Goal: Find specific page/section: Find specific page/section

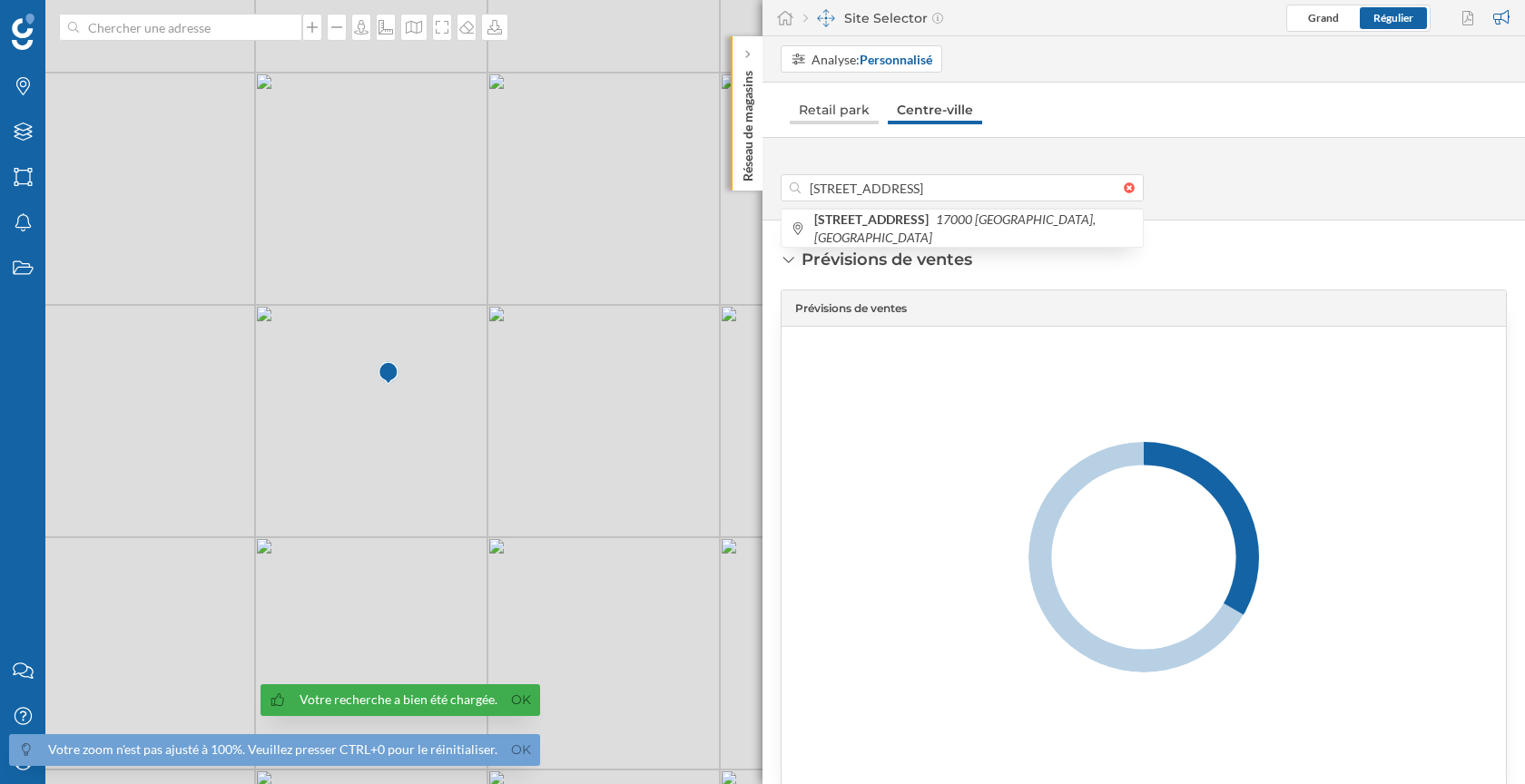
click at [846, 99] on link "Retail park" at bounding box center [833, 110] width 89 height 29
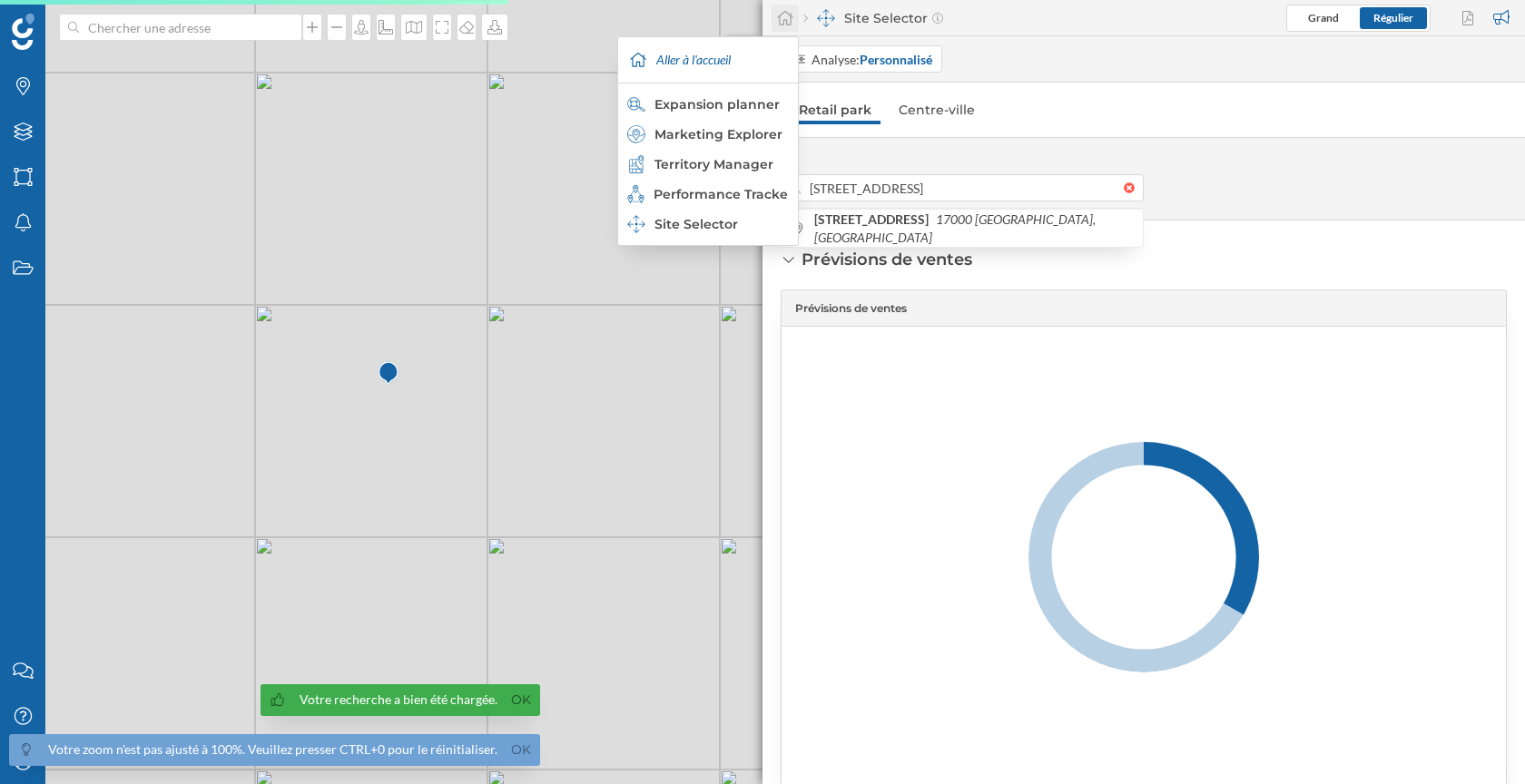
click at [783, 19] on icon at bounding box center [785, 18] width 18 height 17
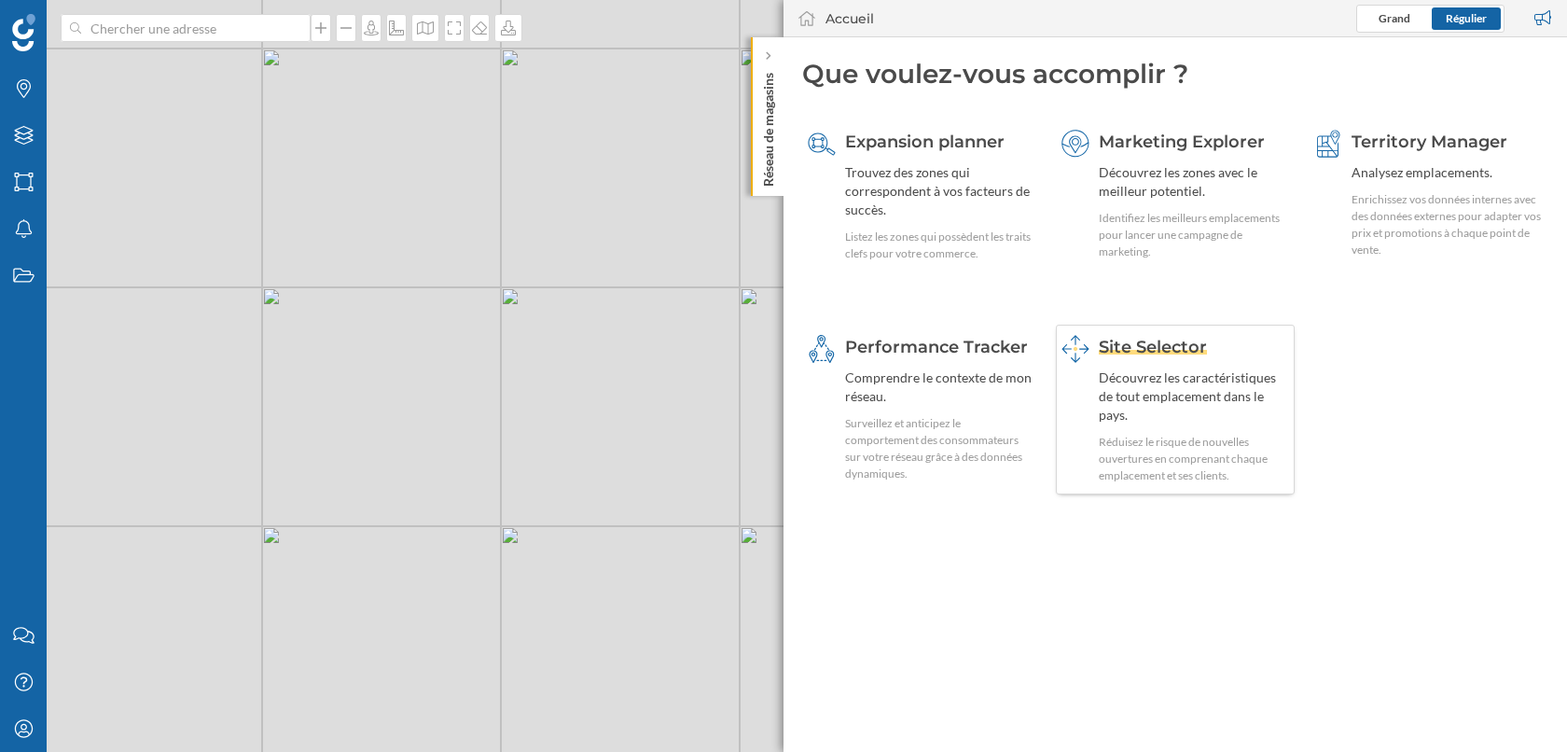
click at [1117, 364] on div "Site Selector Découvrez les caractéristiques de tout emplacement dans le pays. …" at bounding box center [1194, 409] width 191 height 149
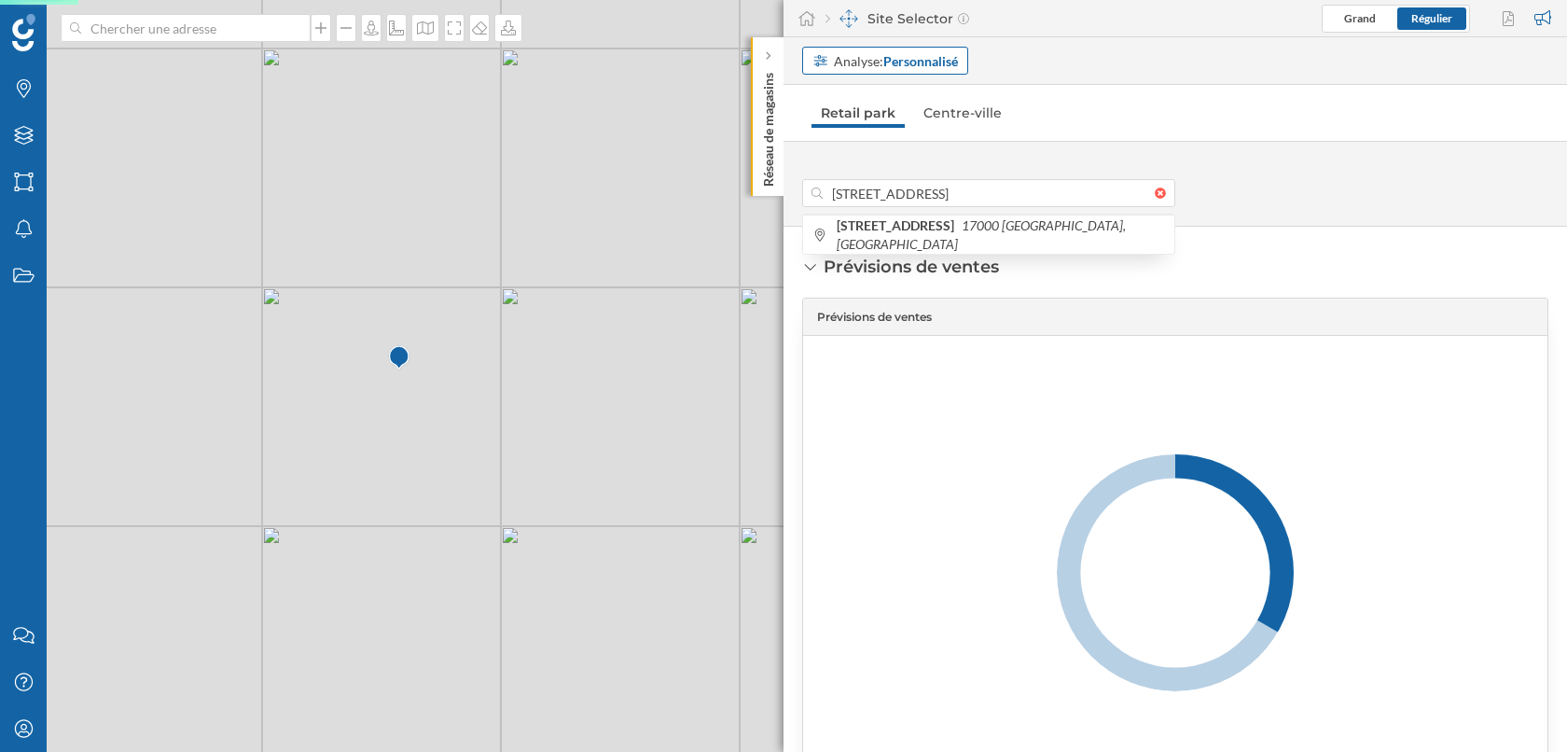
click at [881, 62] on div "Analyse: Personnalisé" at bounding box center [896, 61] width 124 height 20
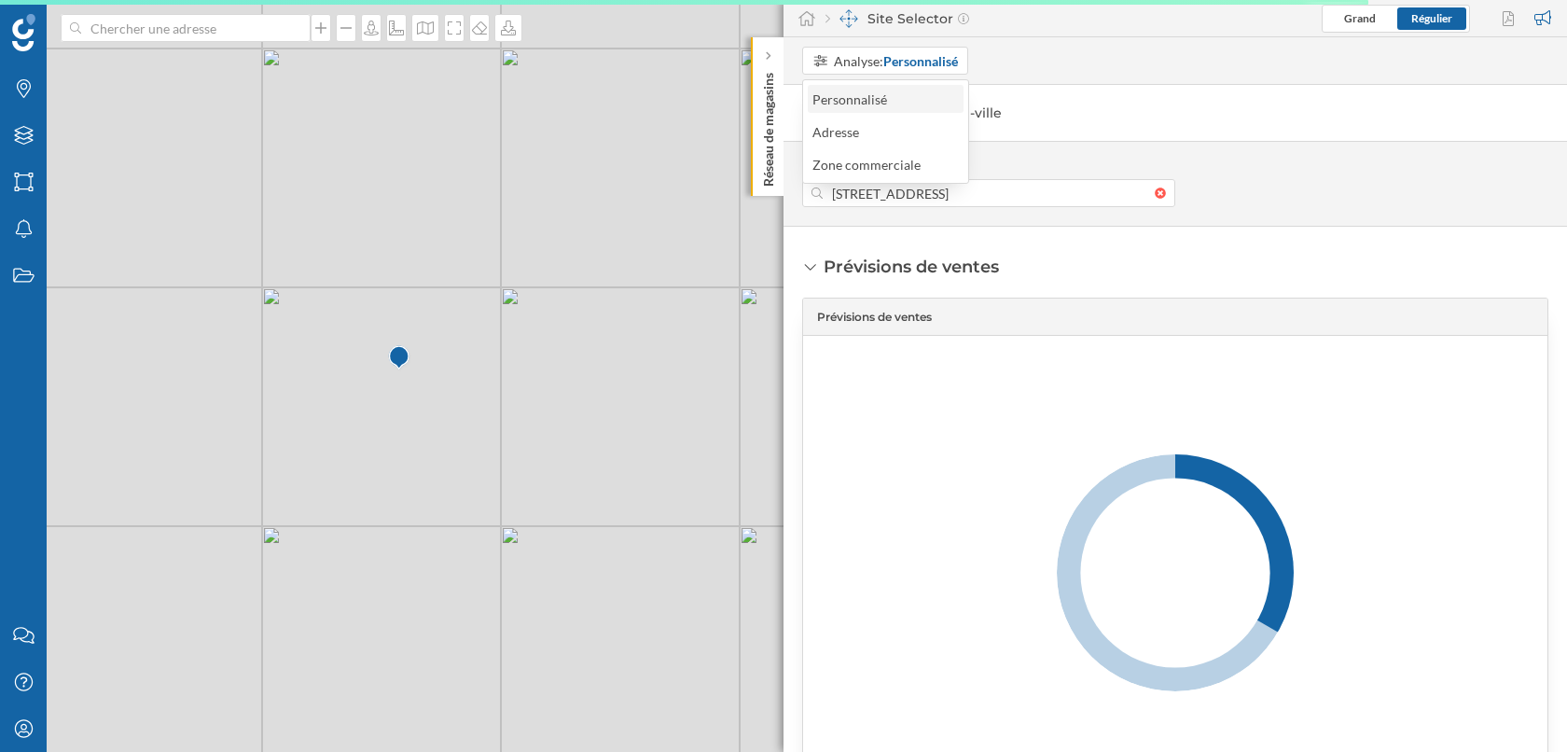
click at [864, 106] on div "Personnalisé" at bounding box center [854, 100] width 84 height 20
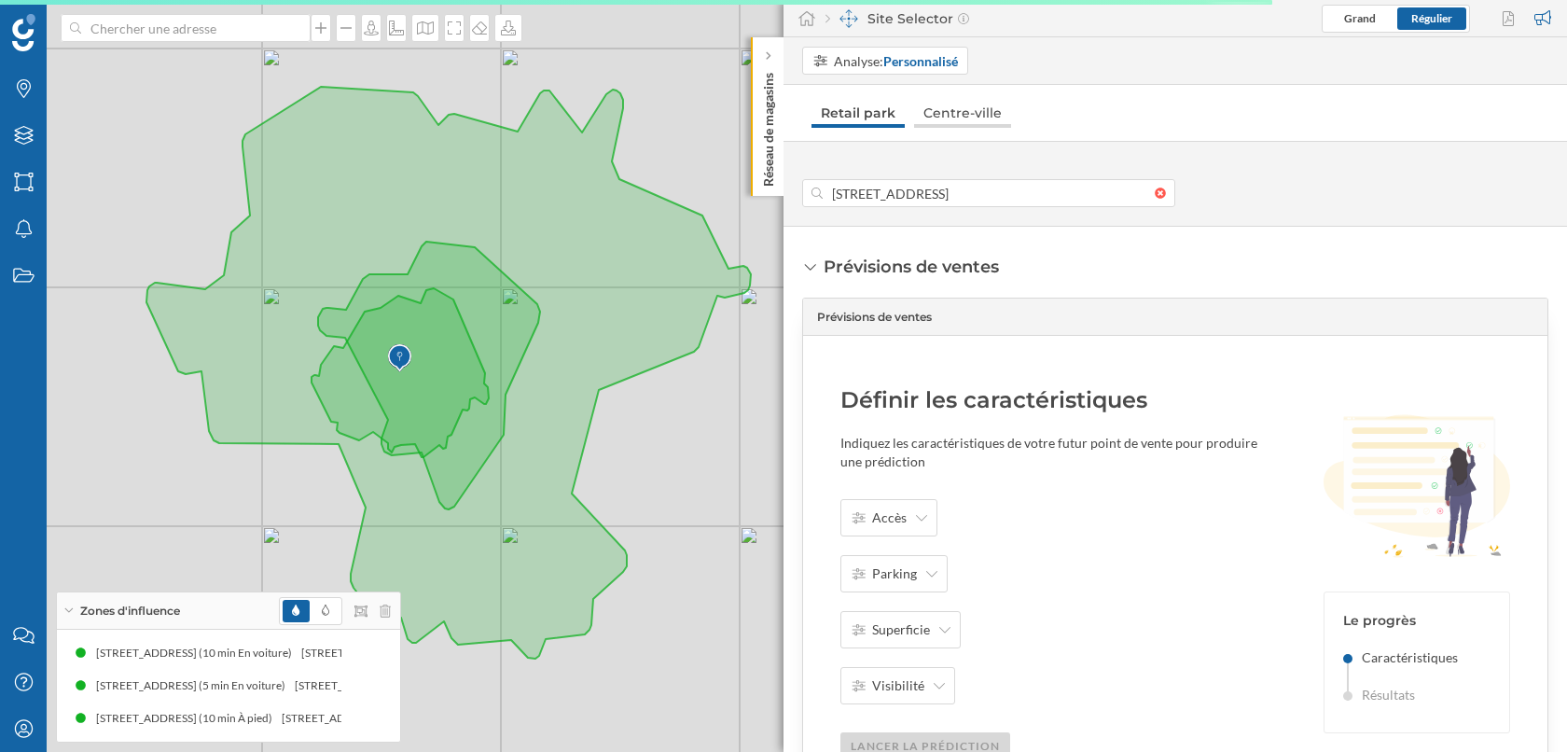
click at [974, 101] on link "Centre-ville" at bounding box center [962, 113] width 97 height 30
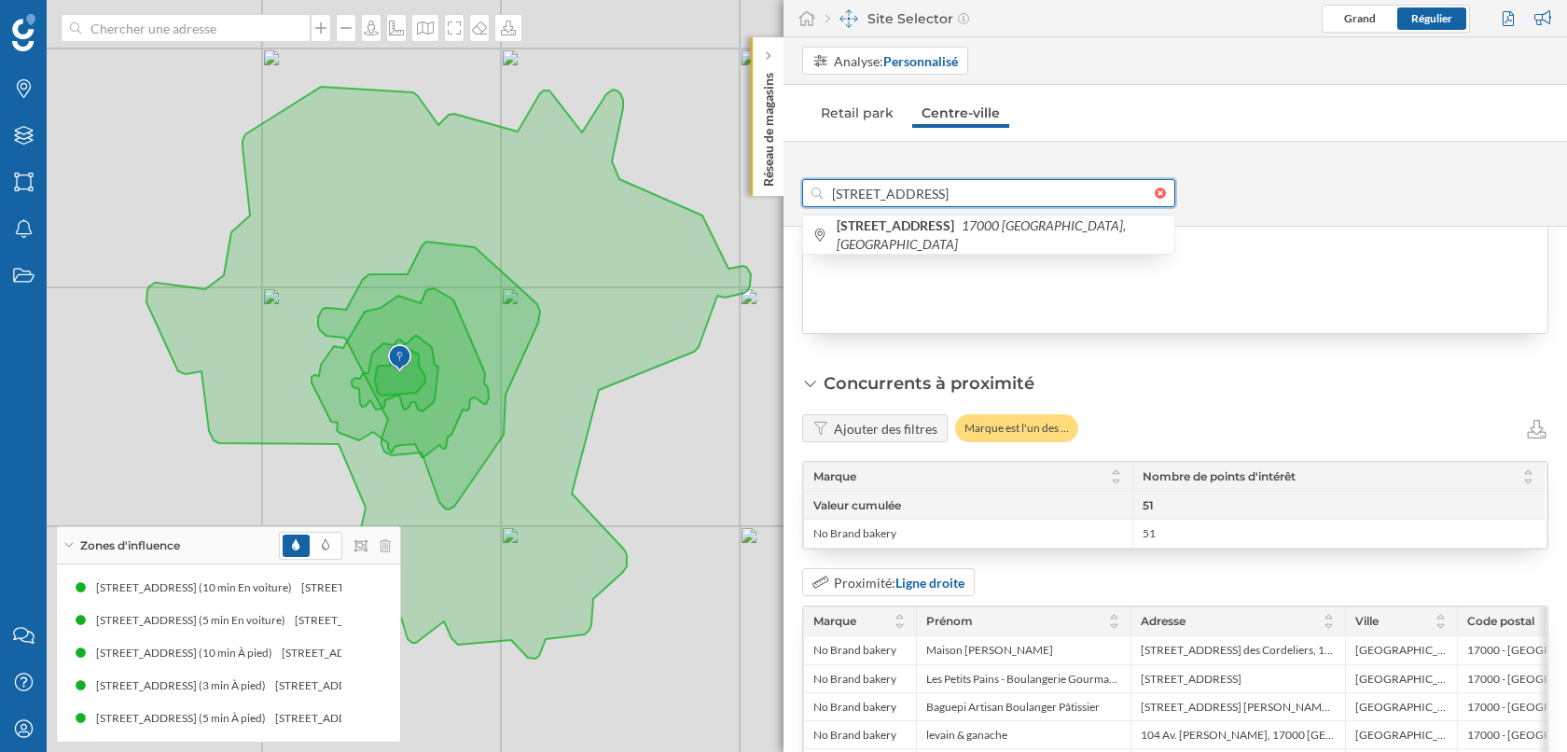
scroll to position [1690, 0]
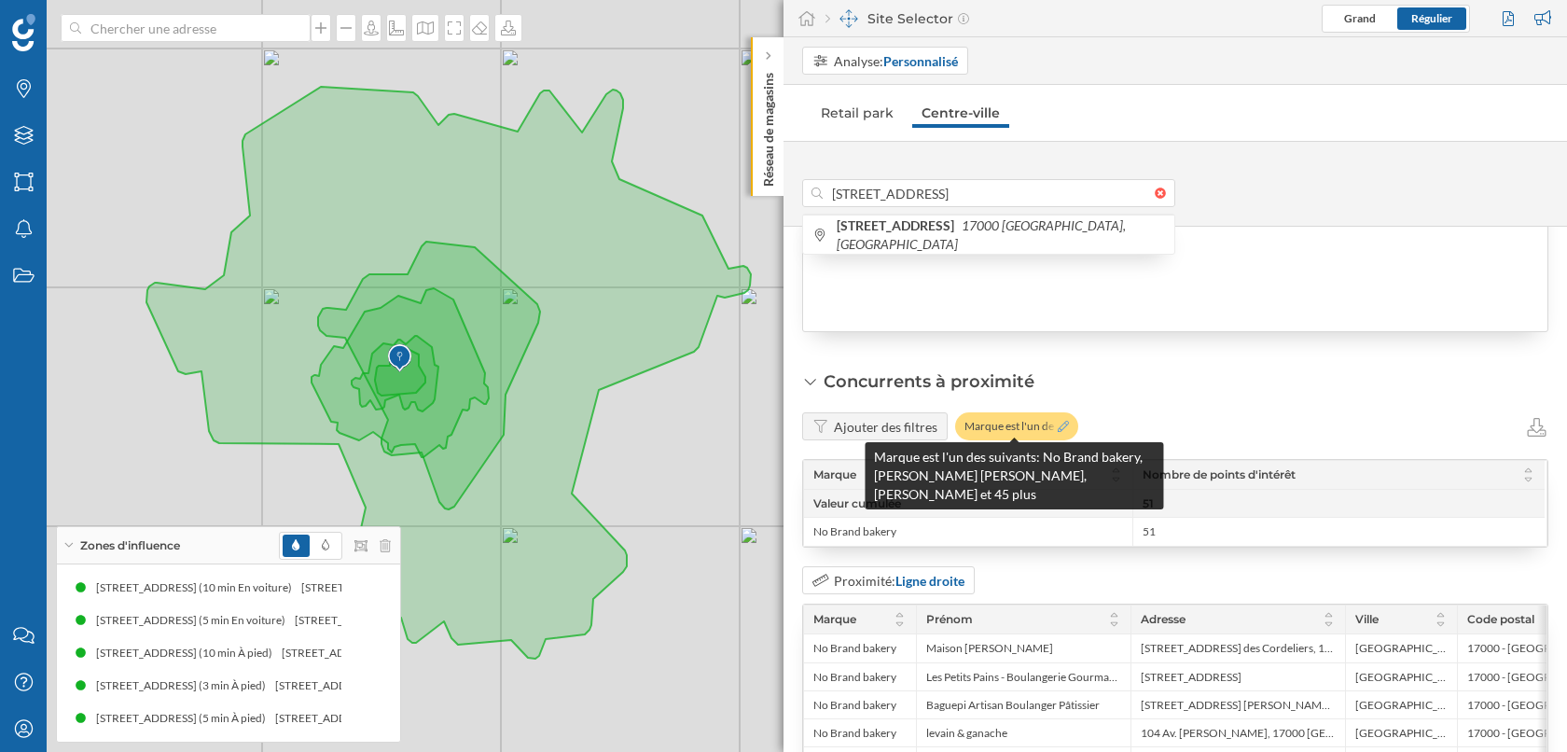
click at [1061, 422] on icon at bounding box center [1063, 426] width 11 height 11
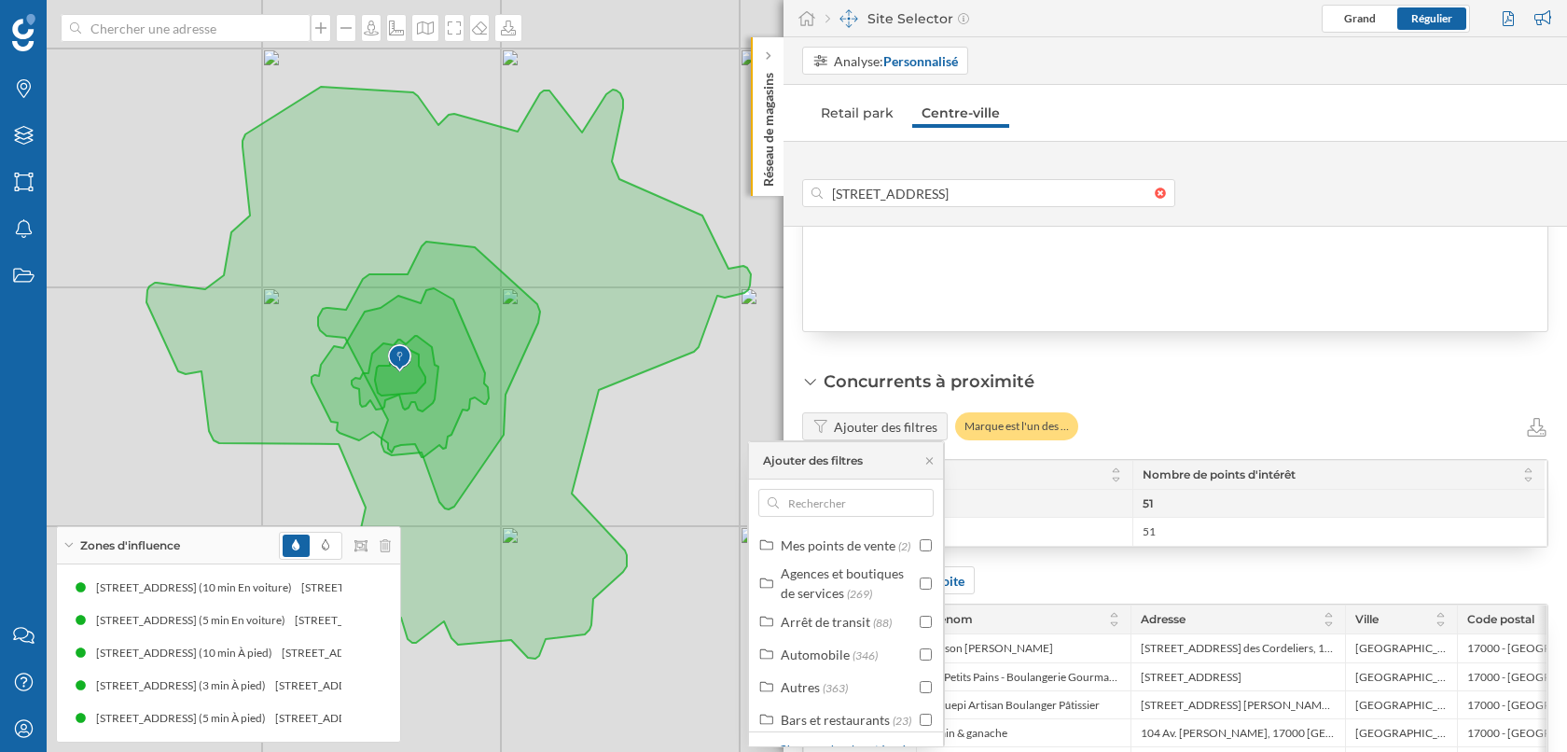
click at [1066, 373] on div "Concurrents à proximité Ajouter des filtres Marque est l'un des … Marque Nombre…" at bounding box center [1175, 615] width 746 height 492
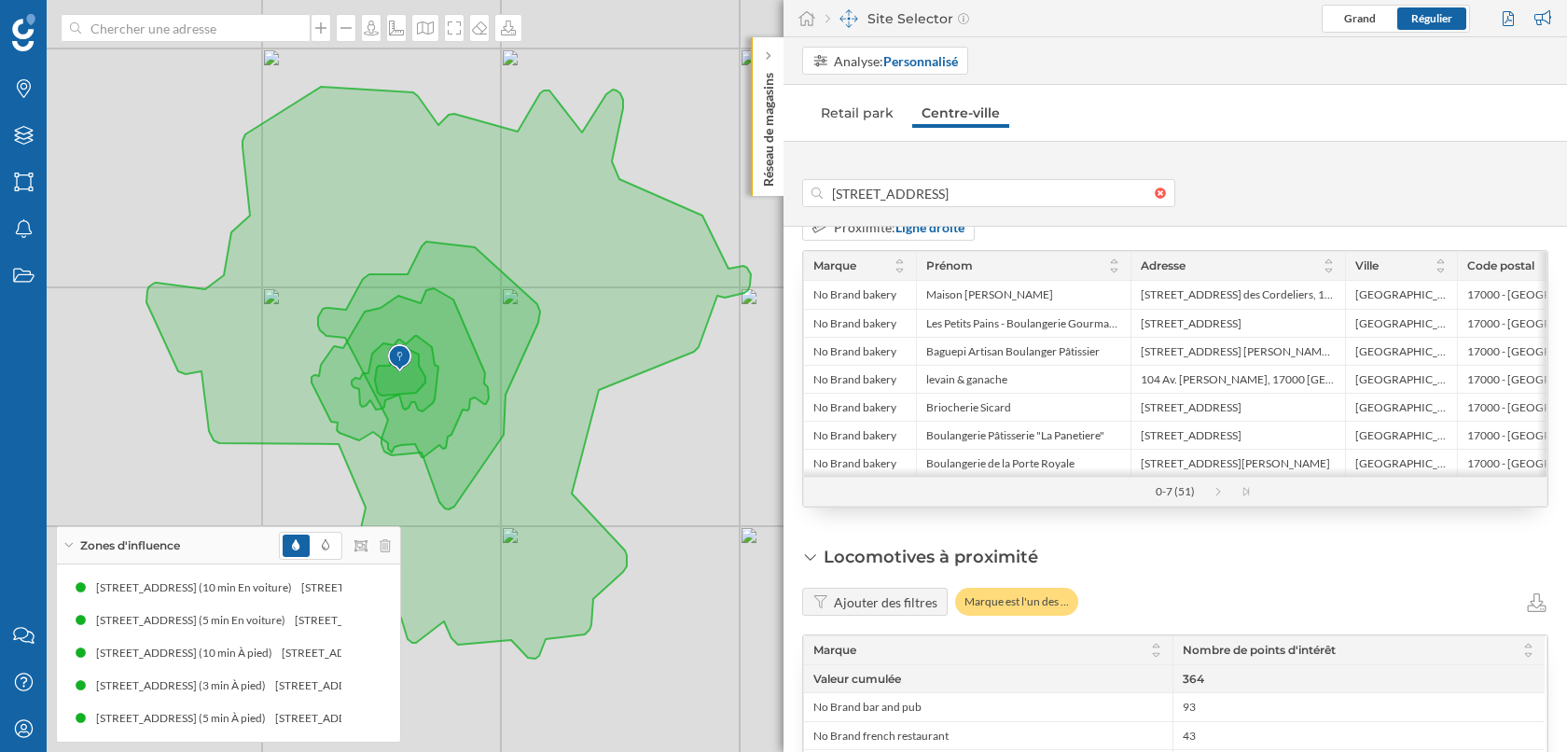
scroll to position [2044, 0]
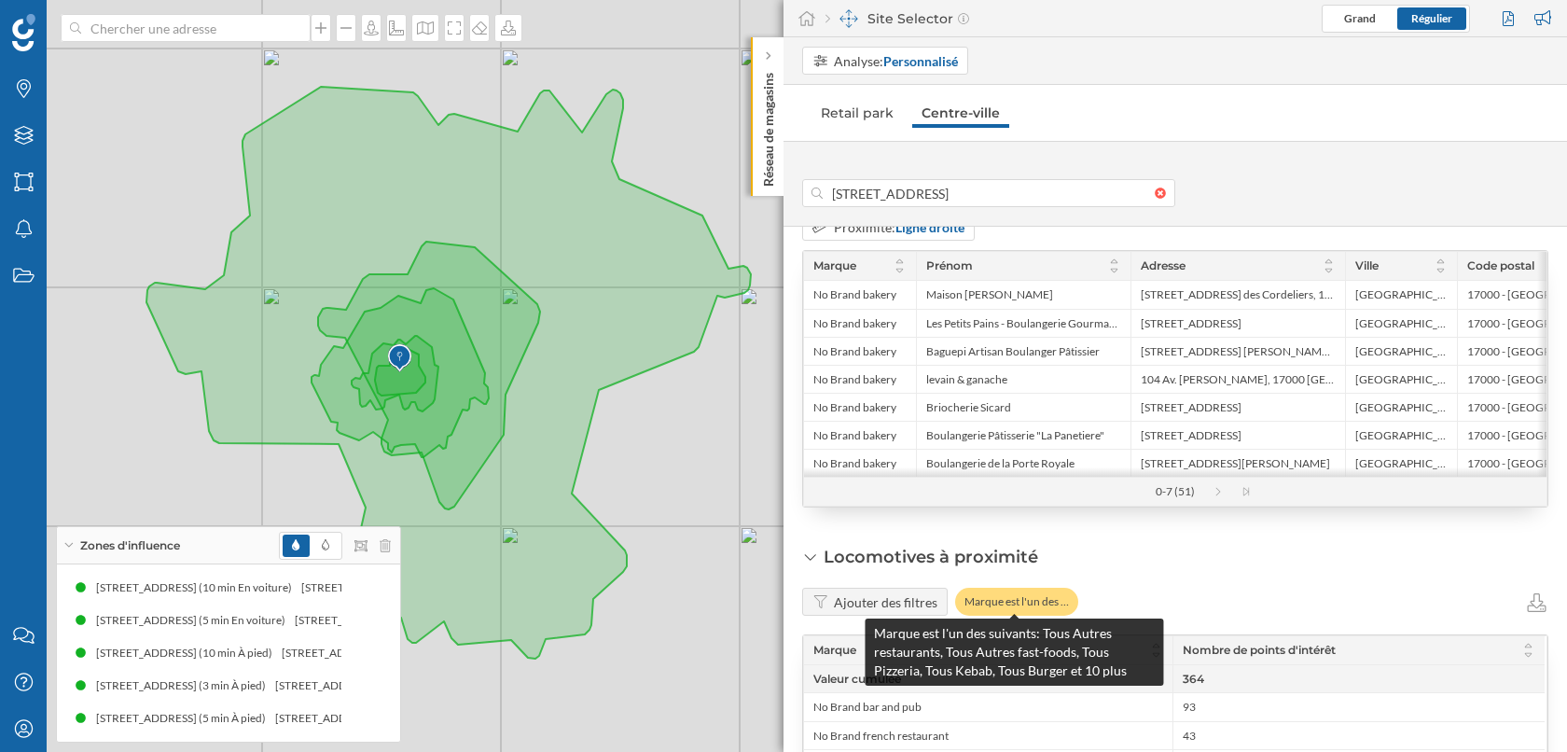
click at [1051, 603] on div "Marque est l'un des …" at bounding box center [1016, 602] width 123 height 28
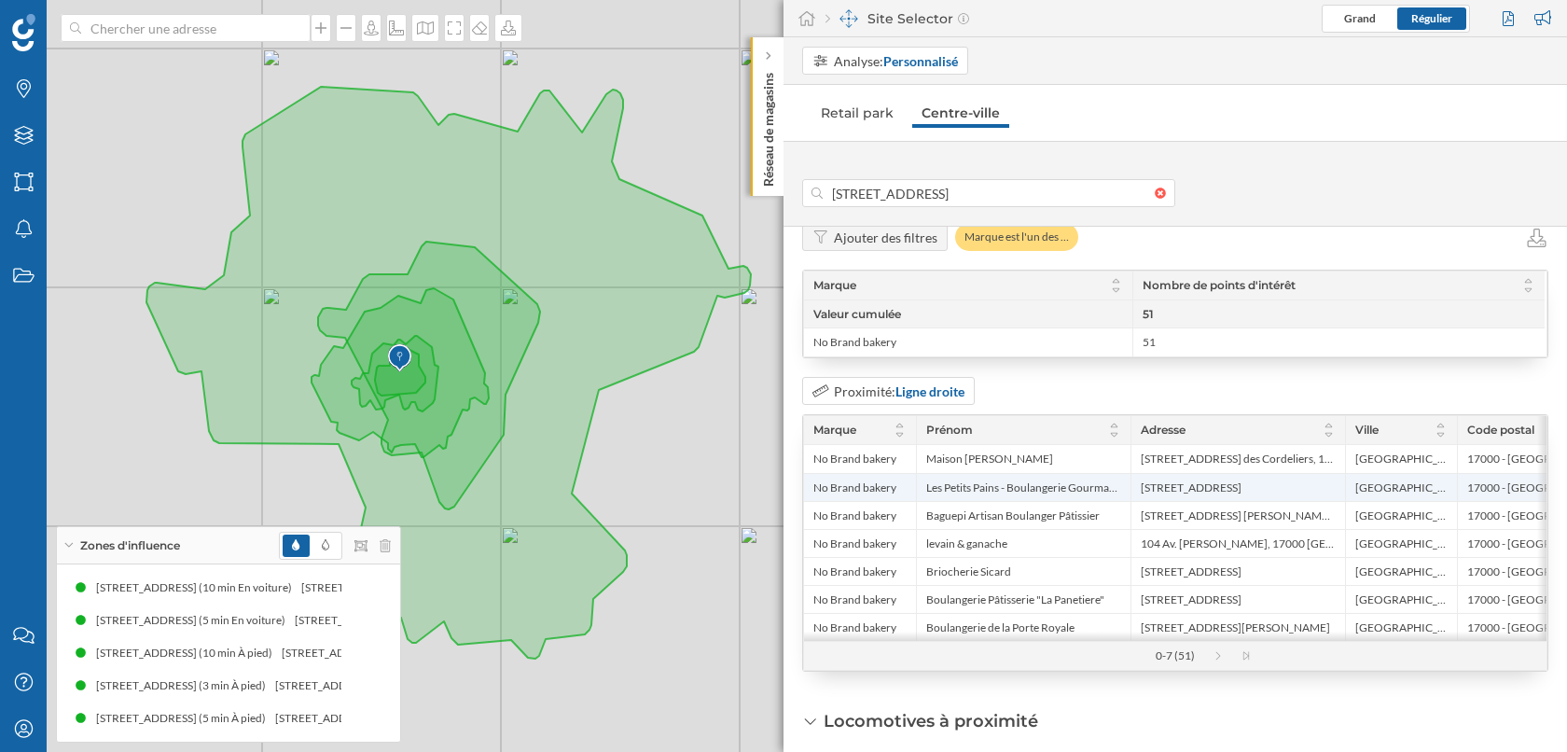
scroll to position [1860, 0]
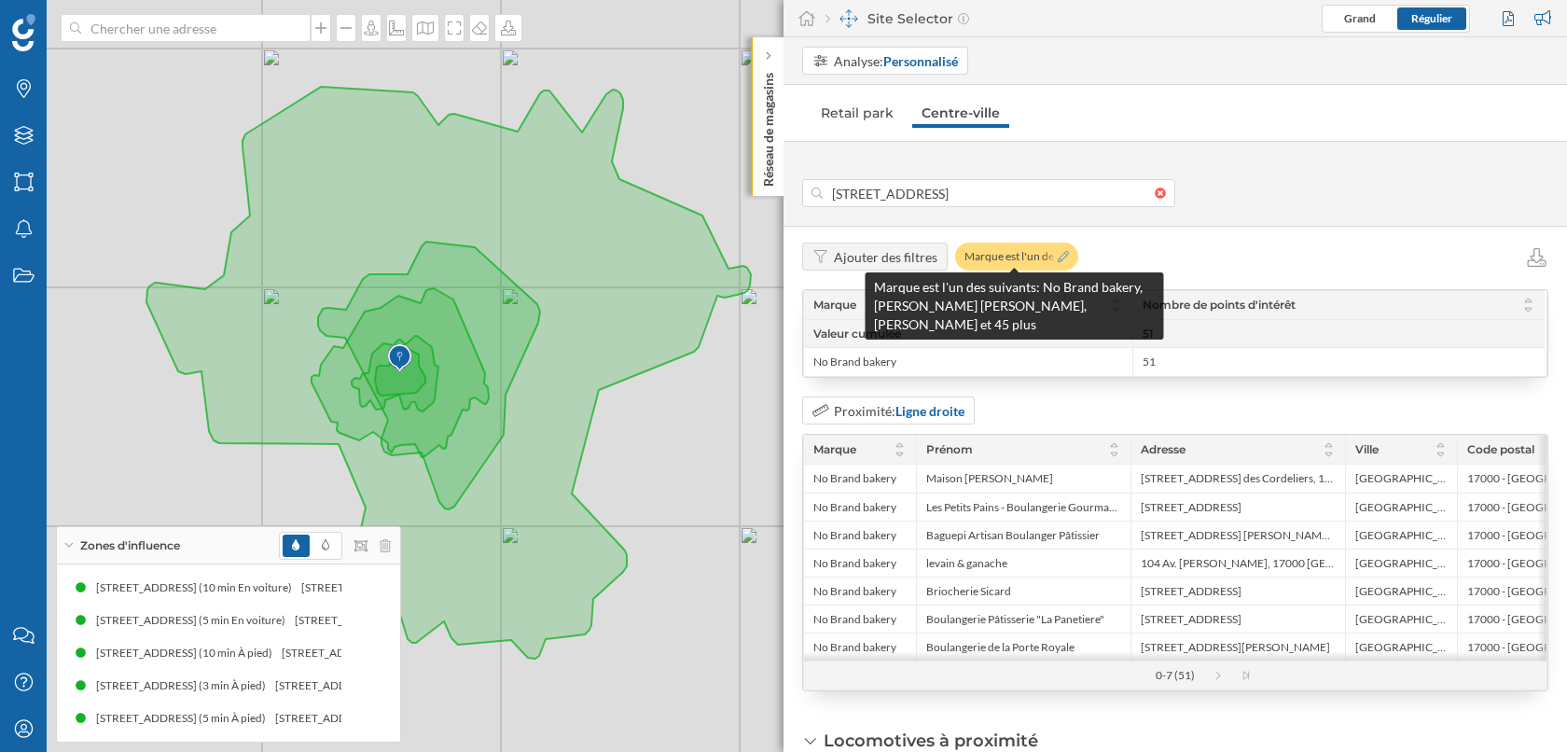
click at [1061, 255] on icon at bounding box center [1063, 256] width 11 height 11
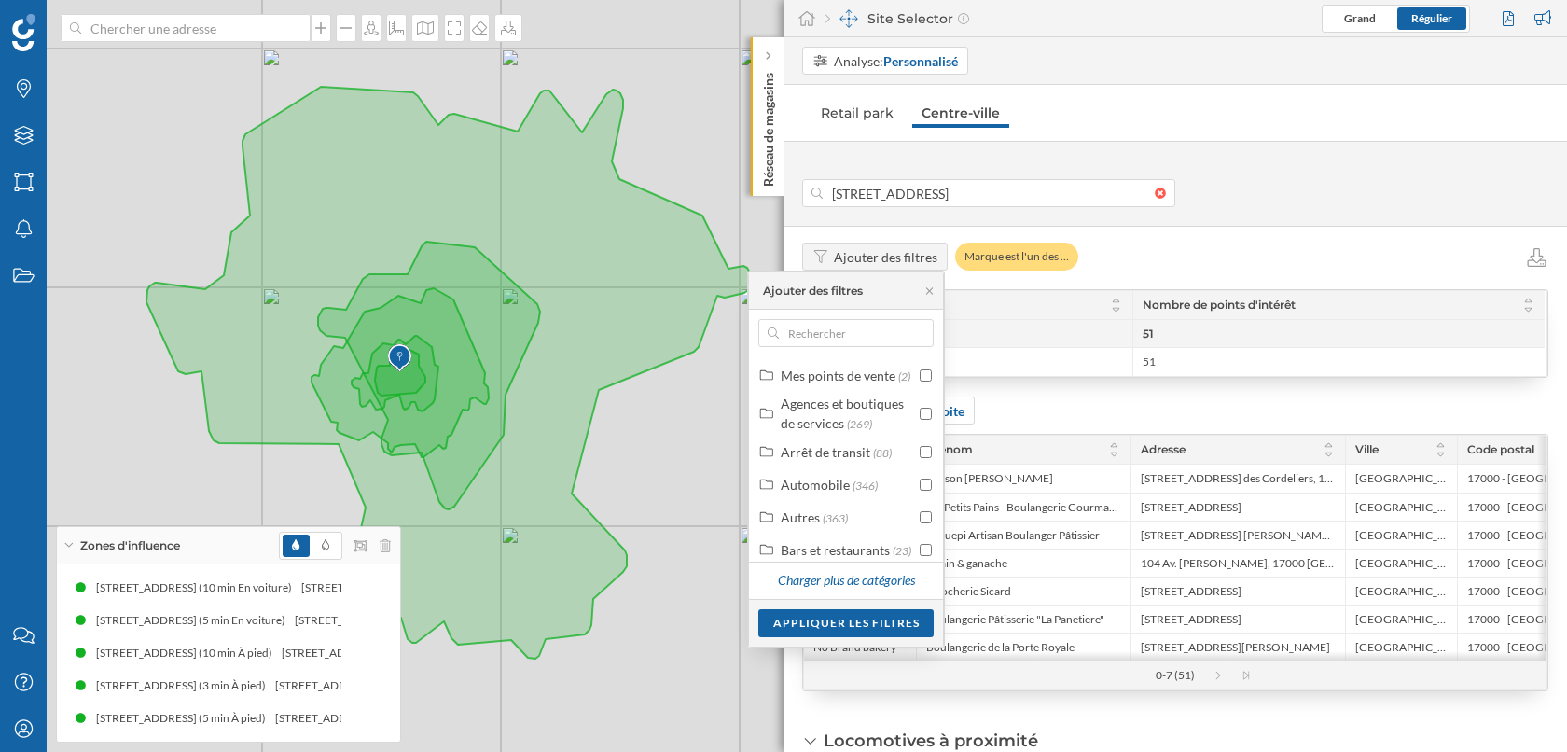
scroll to position [152, 0]
click at [976, 701] on div "Prévisions de ventes Prévisions de ventes Trafic Trafic piéton zone 1 9 720 pié…" at bounding box center [1176, 489] width 784 height 525
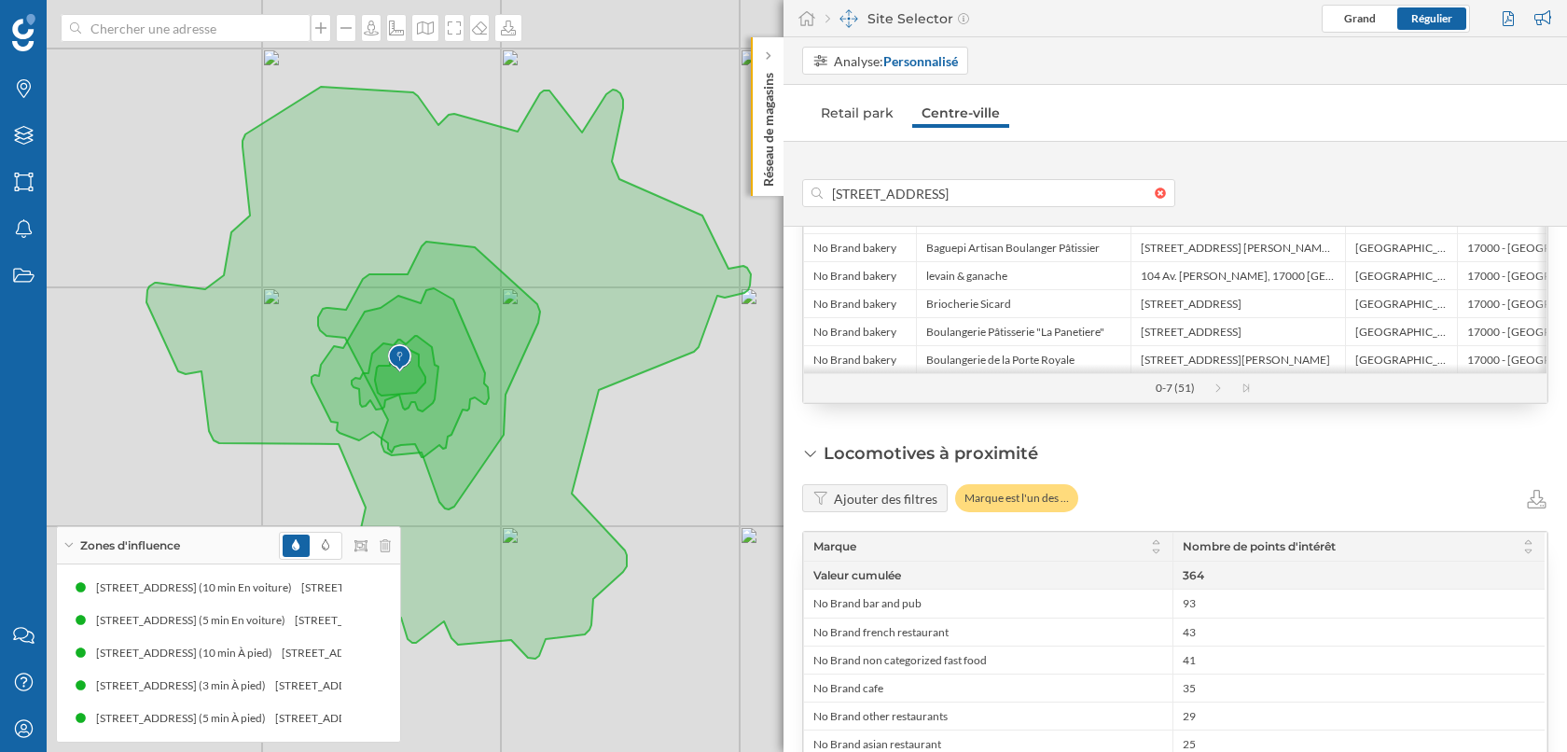
scroll to position [2164, 0]
